Goal: Navigation & Orientation: Go to known website

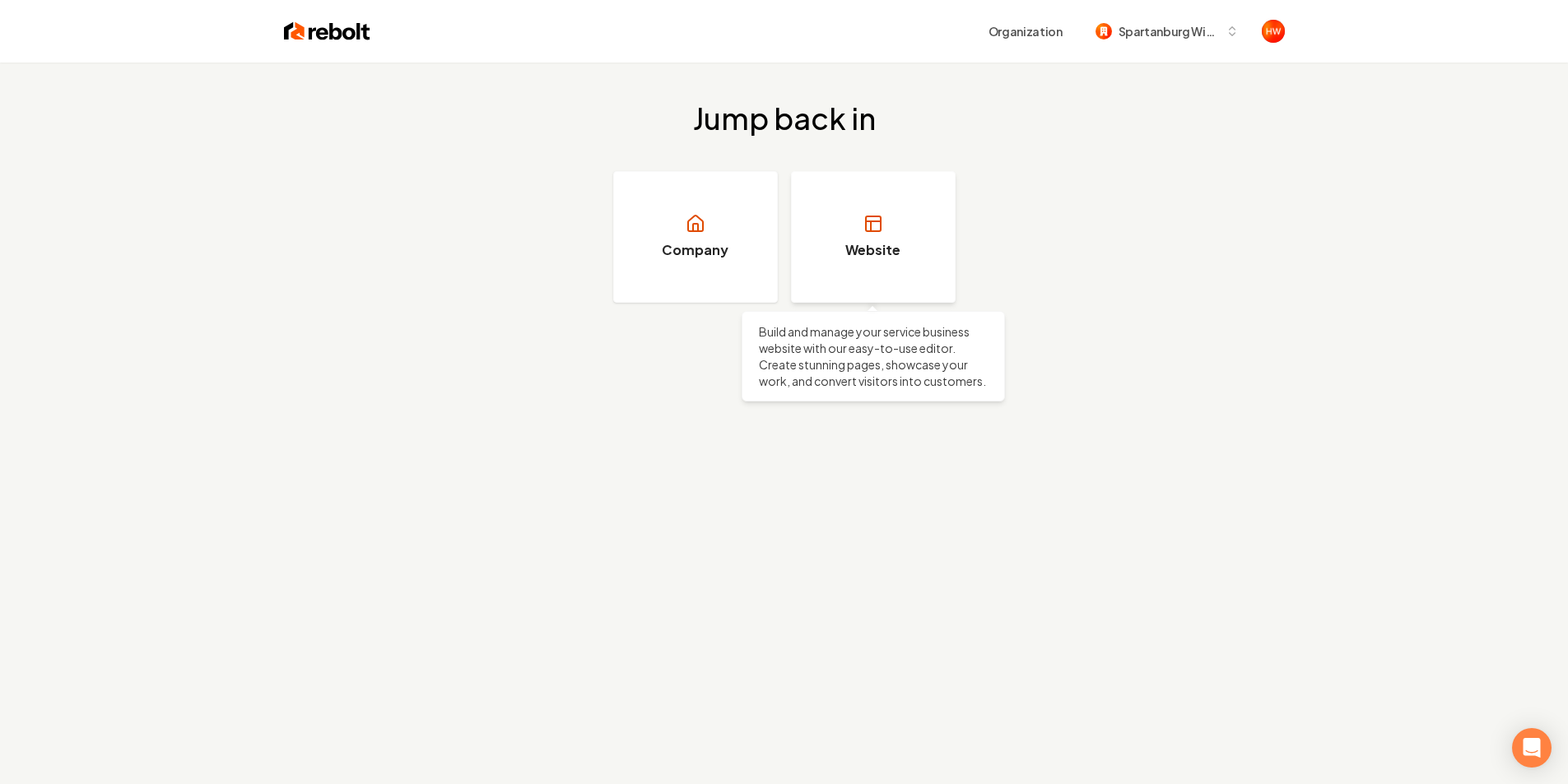
click at [878, 241] on h3 "Website" at bounding box center [872, 250] width 55 height 20
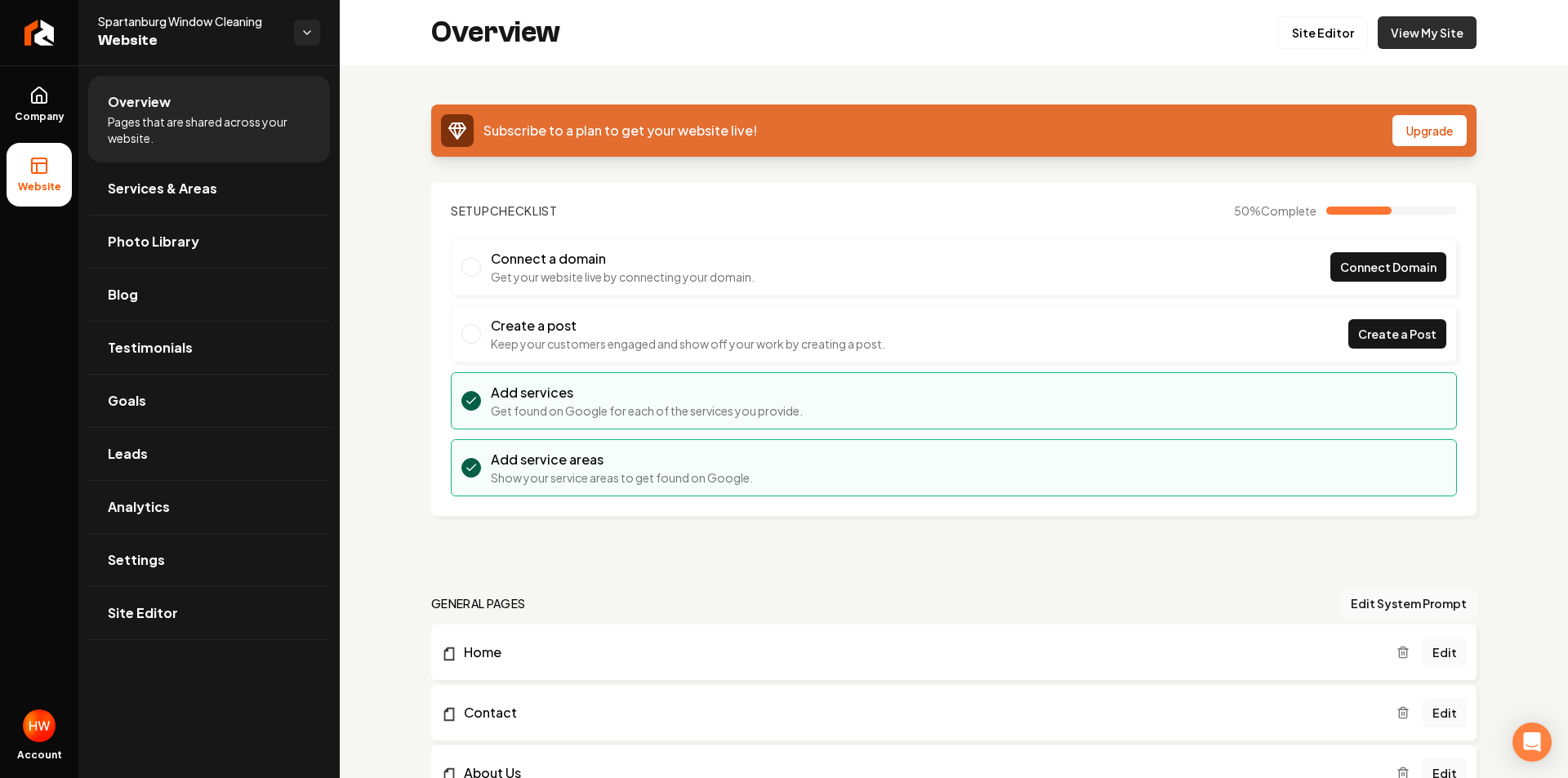
click at [1434, 33] on link "View My Site" at bounding box center [1427, 32] width 99 height 33
